Goal: Information Seeking & Learning: Learn about a topic

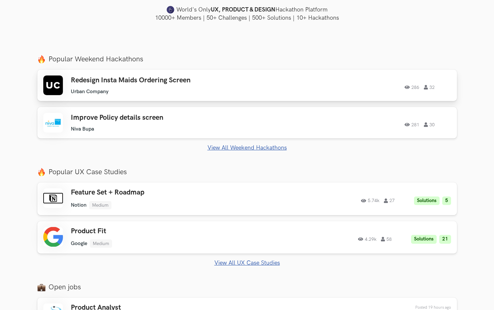
scroll to position [202, 0]
click at [132, 188] on h3 "Feature Set + Roadmap" at bounding box center [164, 192] width 186 height 9
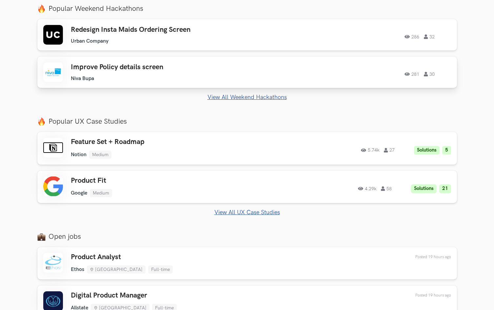
scroll to position [254, 0]
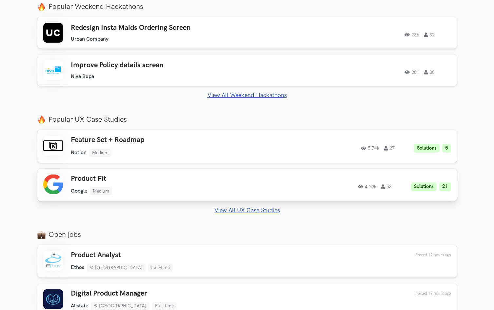
click at [140, 177] on h3 "Product Fit" at bounding box center [164, 178] width 186 height 9
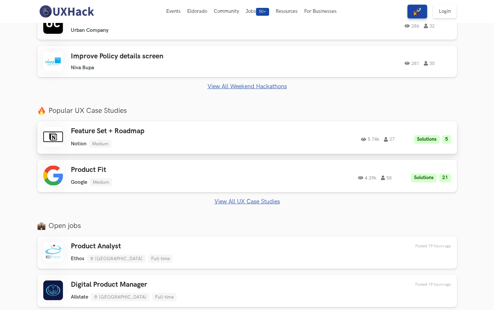
scroll to position [177, 0]
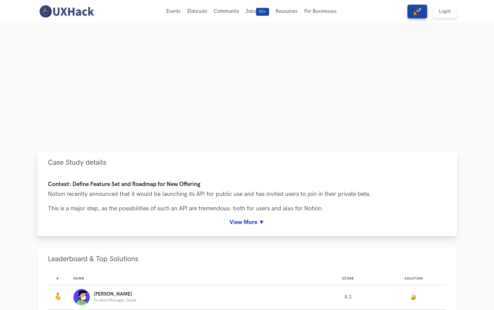
scroll to position [154, 0]
click at [247, 227] on div "Context: Define Feature Set and Roadmap for New Offering Notion recently announ…" at bounding box center [247, 204] width 420 height 63
click at [247, 223] on link "View More ▼" at bounding box center [247, 222] width 399 height 7
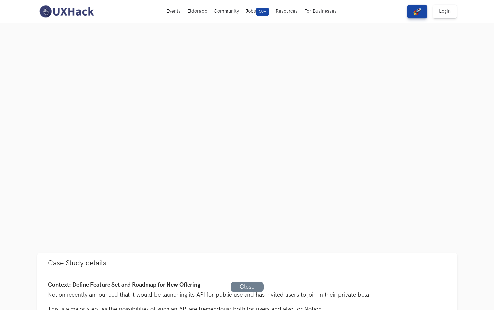
scroll to position [22, 0]
